Goal: Transaction & Acquisition: Purchase product/service

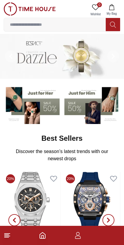
click at [112, 8] on icon "button" at bounding box center [112, 7] width 6 height 6
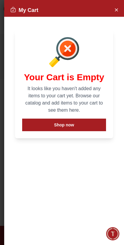
click at [117, 13] on icon "Close Account" at bounding box center [116, 9] width 5 height 7
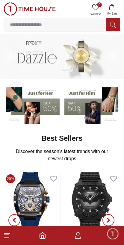
click at [49, 22] on input at bounding box center [55, 25] width 102 height 12
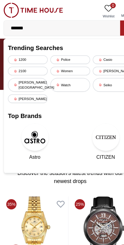
type input "*******"
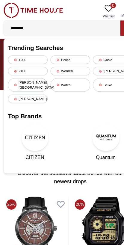
click at [41, 25] on input "*******" at bounding box center [55, 25] width 102 height 12
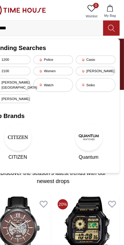
click at [106, 20] on button at bounding box center [113, 24] width 14 height 13
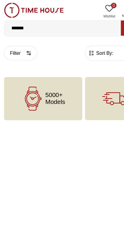
click at [42, 22] on input "*******" at bounding box center [55, 25] width 102 height 12
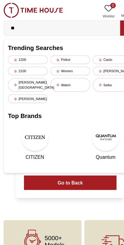
type input "*"
type input "*******"
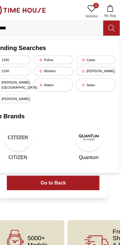
click at [110, 24] on icon at bounding box center [113, 24] width 6 height 7
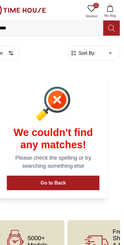
click at [70, 162] on button "Go to Back" at bounding box center [62, 160] width 81 height 13
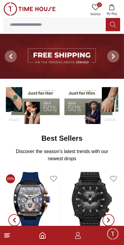
click at [32, 25] on input at bounding box center [55, 25] width 102 height 12
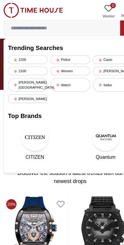
click at [21, 24] on input at bounding box center [55, 25] width 102 height 12
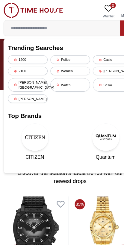
paste input "*******"
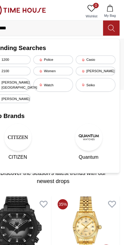
type input "*******"
click at [110, 23] on icon at bounding box center [113, 24] width 6 height 7
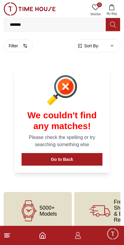
scroll to position [9, 0]
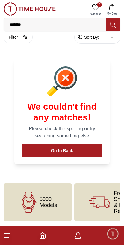
click at [40, 22] on input "*******" at bounding box center [55, 25] width 102 height 12
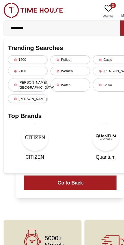
click at [40, 26] on input "*******" at bounding box center [55, 25] width 102 height 12
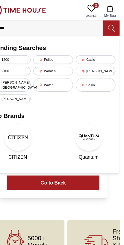
type input "******"
click at [110, 25] on icon at bounding box center [113, 24] width 6 height 7
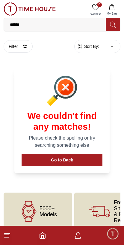
click at [48, 238] on footer at bounding box center [62, 235] width 124 height 19
click at [46, 237] on footer at bounding box center [62, 235] width 124 height 19
click at [46, 234] on icon "Home" at bounding box center [42, 235] width 7 height 7
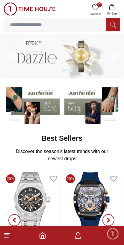
click at [47, 231] on footer at bounding box center [62, 235] width 124 height 19
click at [49, 234] on footer at bounding box center [62, 235] width 124 height 19
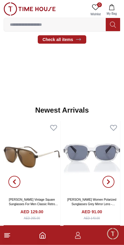
scroll to position [238, 0]
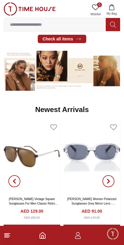
click at [10, 236] on icon at bounding box center [7, 235] width 7 height 7
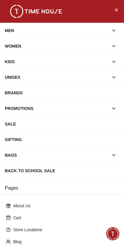
click at [10, 30] on div "MEN" at bounding box center [57, 30] width 104 height 11
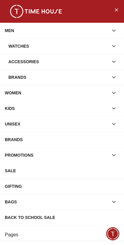
click at [19, 44] on div "Watches" at bounding box center [58, 46] width 100 height 11
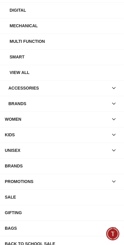
scroll to position [130, 0]
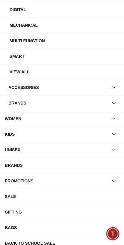
click at [91, 164] on div "BRANDS" at bounding box center [62, 165] width 115 height 11
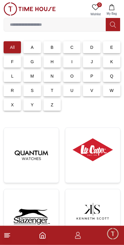
scroll to position [18, 0]
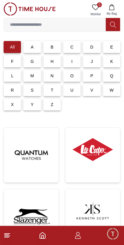
click at [98, 159] on img at bounding box center [92, 150] width 45 height 34
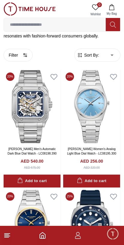
scroll to position [149, 0]
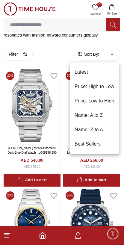
click at [110, 102] on li "Price: Low to High" at bounding box center [94, 101] width 49 height 14
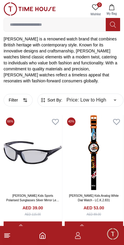
scroll to position [102, 0]
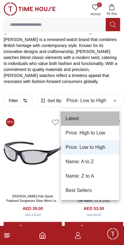
click at [102, 114] on li "Latest" at bounding box center [90, 119] width 58 height 14
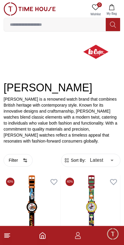
scroll to position [42, 0]
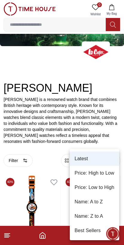
click at [95, 232] on li "Best Sellers" at bounding box center [94, 231] width 49 height 14
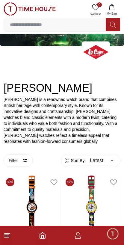
type input "*"
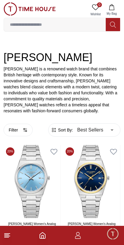
scroll to position [73, 0]
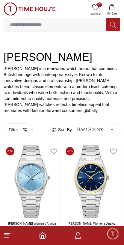
click at [22, 130] on button "Filter" at bounding box center [18, 130] width 29 height 13
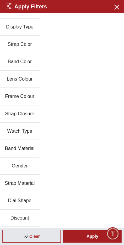
scroll to position [116, 0]
click at [28, 167] on button "Gender" at bounding box center [20, 166] width 40 height 17
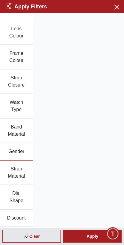
scroll to position [210, 0]
click at [9, 150] on button "Gender" at bounding box center [16, 151] width 33 height 17
click at [10, 130] on button "Band Material" at bounding box center [16, 131] width 33 height 25
click at [12, 151] on button "Gender" at bounding box center [16, 151] width 33 height 17
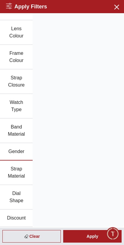
click at [13, 151] on button "Gender" at bounding box center [16, 151] width 33 height 17
click at [9, 144] on button "Gender" at bounding box center [16, 151] width 33 height 17
click at [91, 238] on div "Apply" at bounding box center [92, 236] width 58 height 13
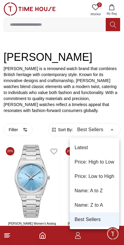
click at [10, 124] on div at bounding box center [62, 122] width 124 height 245
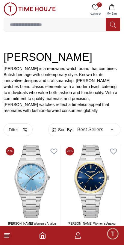
click at [10, 123] on div at bounding box center [62, 122] width 124 height 245
click at [14, 129] on button "Filter" at bounding box center [18, 130] width 29 height 13
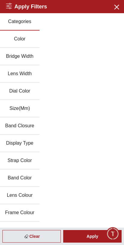
click at [21, 41] on button "Color" at bounding box center [20, 39] width 40 height 17
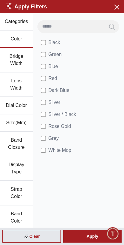
scroll to position [40, 0]
click at [92, 235] on div "Apply" at bounding box center [92, 236] width 58 height 13
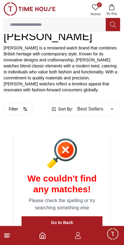
scroll to position [94, 0]
click at [110, 110] on body "100% Genuine products with International Warranty Shop From UAE | العربية | Cur…" at bounding box center [62, 99] width 124 height 387
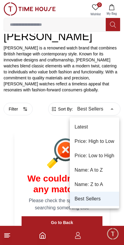
click at [11, 110] on div at bounding box center [62, 122] width 124 height 245
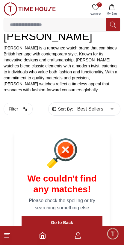
click at [35, 213] on div "We couldn't find any matches! Please check the spelling or try searching someth…" at bounding box center [61, 183] width 95 height 105
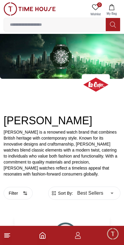
scroll to position [0, 0]
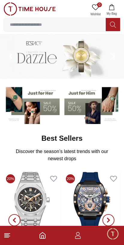
click at [81, 234] on icon "button" at bounding box center [77, 235] width 7 height 7
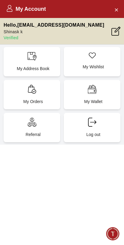
click at [112, 232] on span "Minimize live chat window" at bounding box center [112, 233] width 17 height 17
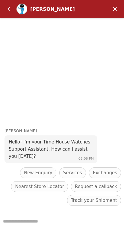
click at [116, 13] on em "Minimize" at bounding box center [115, 9] width 12 height 12
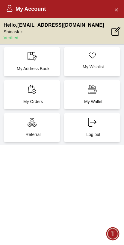
click at [120, 7] on button "Close Account" at bounding box center [117, 10] width 10 height 10
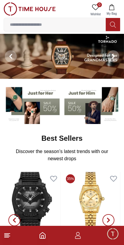
click at [46, 231] on footer at bounding box center [62, 235] width 124 height 19
click at [41, 233] on icon "Home" at bounding box center [42, 235] width 7 height 7
click at [40, 235] on icon "Home" at bounding box center [42, 236] width 5 height 6
click at [44, 233] on icon "Home" at bounding box center [42, 236] width 5 height 6
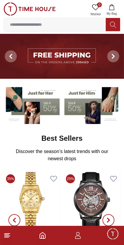
click at [40, 24] on input at bounding box center [55, 25] width 102 height 12
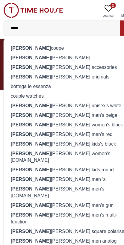
type input "***"
click at [92, 49] on div "[PERSON_NAME]" at bounding box center [61, 50] width 109 height 8
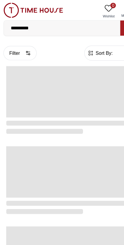
click at [44, 25] on input "**********" at bounding box center [55, 25] width 102 height 12
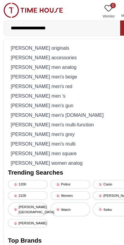
type input "**********"
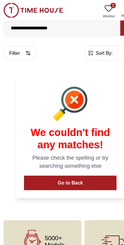
click at [60, 25] on input "**********" at bounding box center [55, 25] width 102 height 12
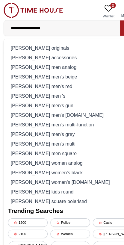
type input "**********"
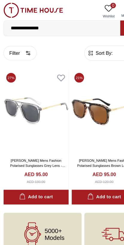
click at [50, 23] on input "**********" at bounding box center [55, 25] width 102 height 12
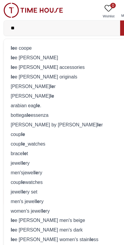
type input "**"
click at [13, 10] on img at bounding box center [30, 8] width 52 height 13
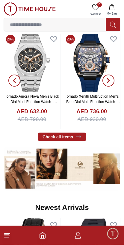
scroll to position [140, 0]
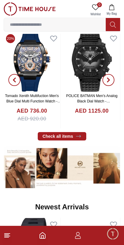
click at [79, 135] on icon at bounding box center [79, 136] width 6 height 6
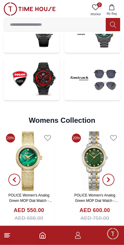
scroll to position [1264, 0]
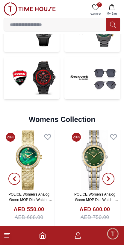
click at [21, 20] on input at bounding box center [55, 25] width 102 height 12
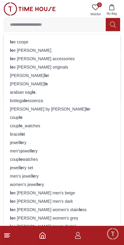
scroll to position [1228, 0]
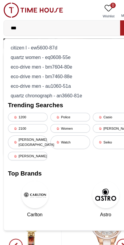
type input "***"
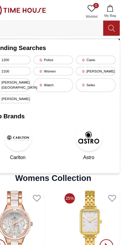
click at [110, 24] on icon at bounding box center [113, 24] width 6 height 7
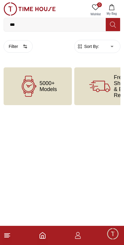
click at [36, 234] on footer at bounding box center [62, 235] width 124 height 19
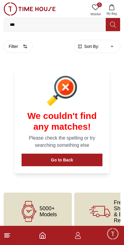
click at [36, 234] on footer at bounding box center [62, 235] width 124 height 19
click at [45, 235] on icon "Home" at bounding box center [42, 235] width 7 height 7
